Goal: Communication & Community: Answer question/provide support

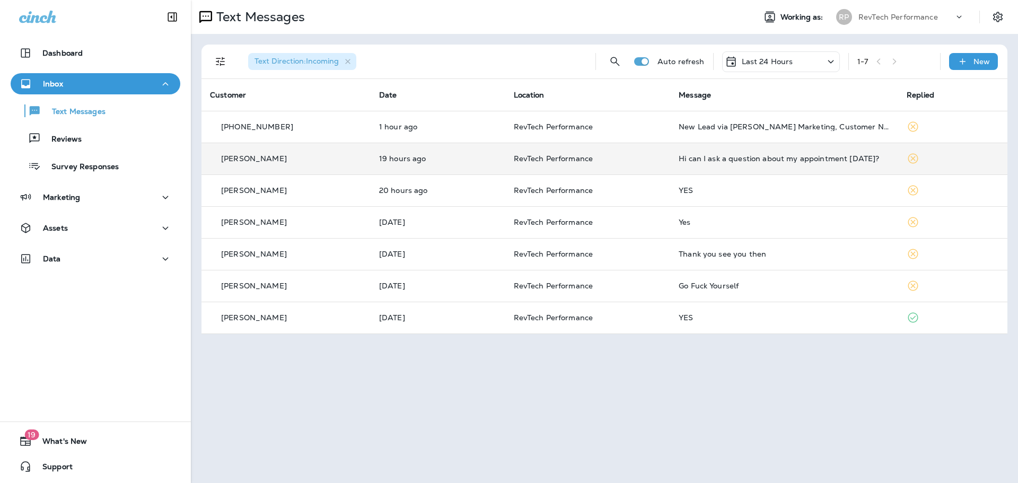
click at [846, 155] on div "Hi can I ask a question about my appointment [DATE]?" at bounding box center [783, 158] width 211 height 8
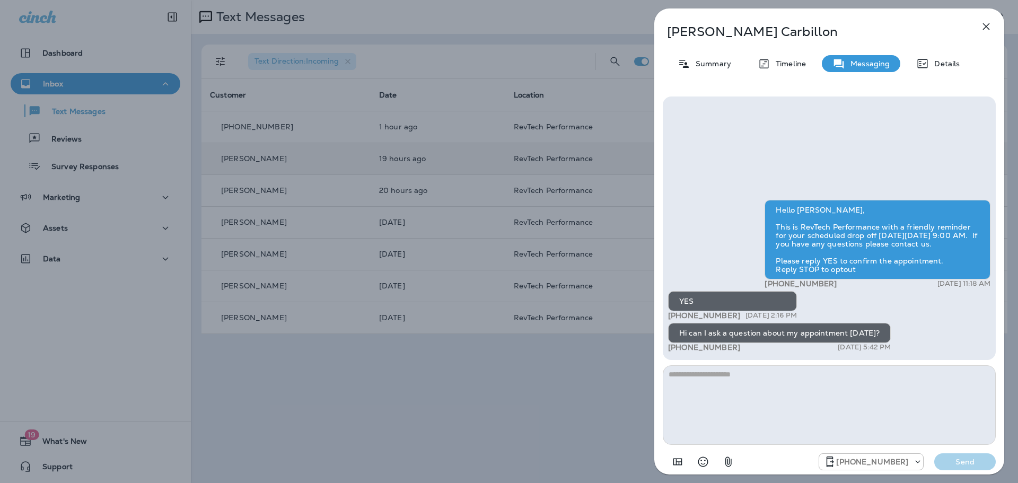
drag, startPoint x: 779, startPoint y: 394, endPoint x: 907, endPoint y: 344, distance: 138.1
click at [779, 394] on textarea at bounding box center [829, 405] width 333 height 80
drag, startPoint x: 783, startPoint y: 386, endPoint x: 791, endPoint y: 386, distance: 8.0
click at [784, 386] on textarea at bounding box center [829, 405] width 333 height 80
click at [796, 399] on textarea at bounding box center [829, 405] width 333 height 80
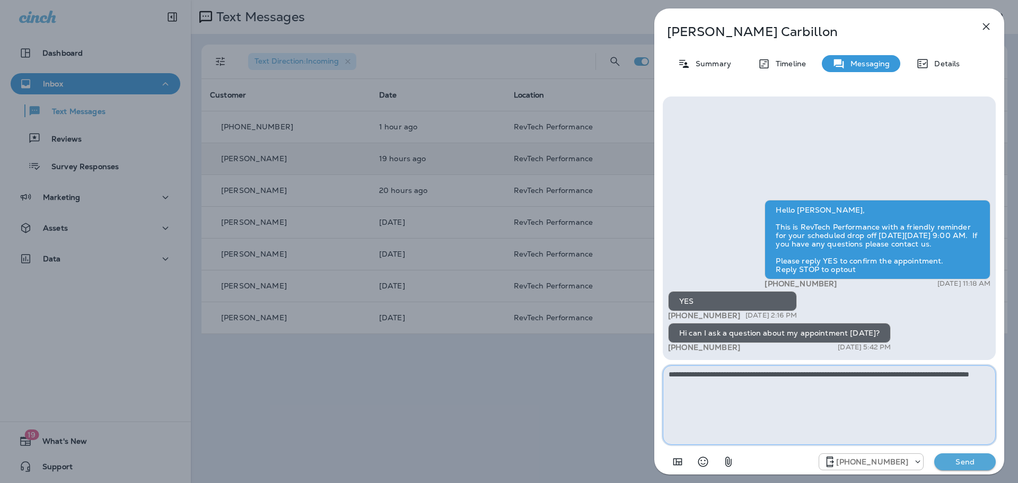
type textarea "**********"
click at [977, 460] on p "Send" at bounding box center [964, 462] width 45 height 10
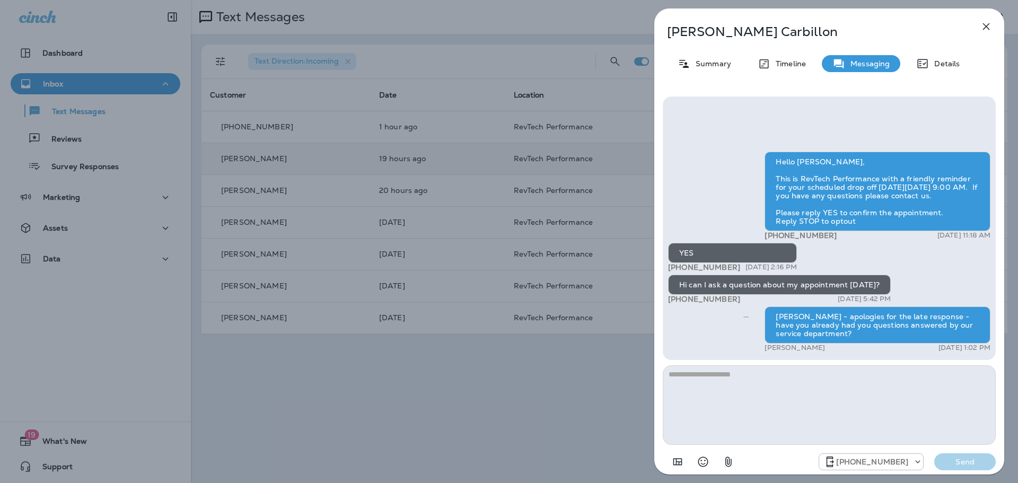
click at [985, 22] on icon "button" at bounding box center [986, 26] width 13 height 13
